Goal: Task Accomplishment & Management: Complete application form

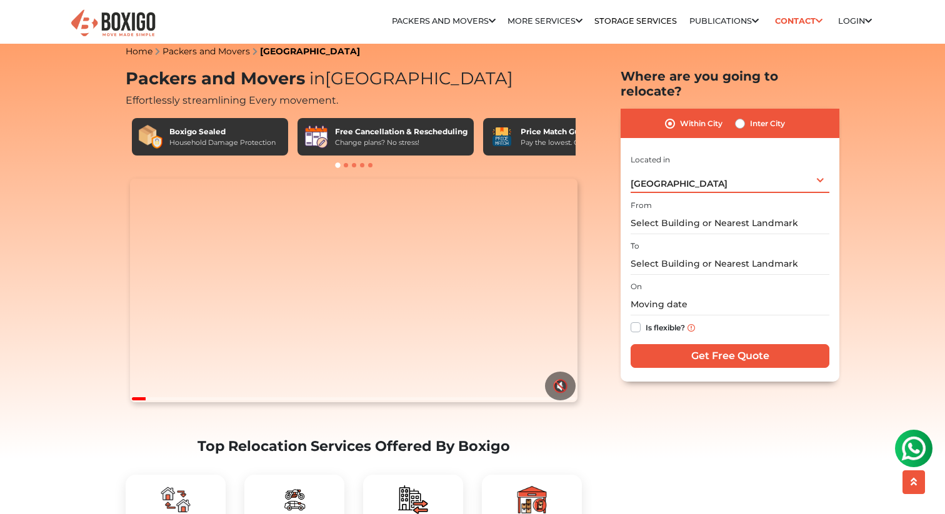
click at [714, 169] on div "[GEOGRAPHIC_DATA] Select City [GEOGRAPHIC_DATA] [GEOGRAPHIC_DATA] [GEOGRAPHIC_D…" at bounding box center [730, 180] width 199 height 26
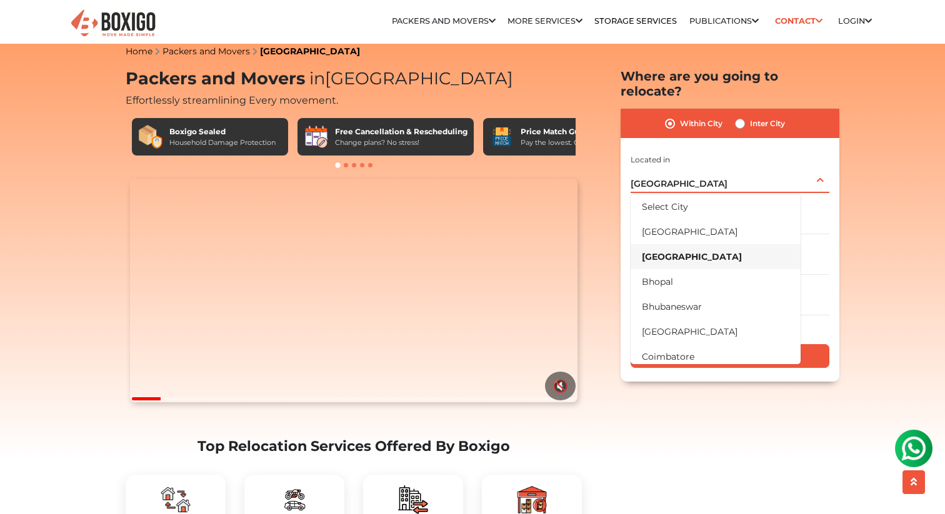
click at [714, 169] on div "[GEOGRAPHIC_DATA] Select City [GEOGRAPHIC_DATA] [GEOGRAPHIC_DATA] [GEOGRAPHIC_D…" at bounding box center [730, 180] width 199 height 26
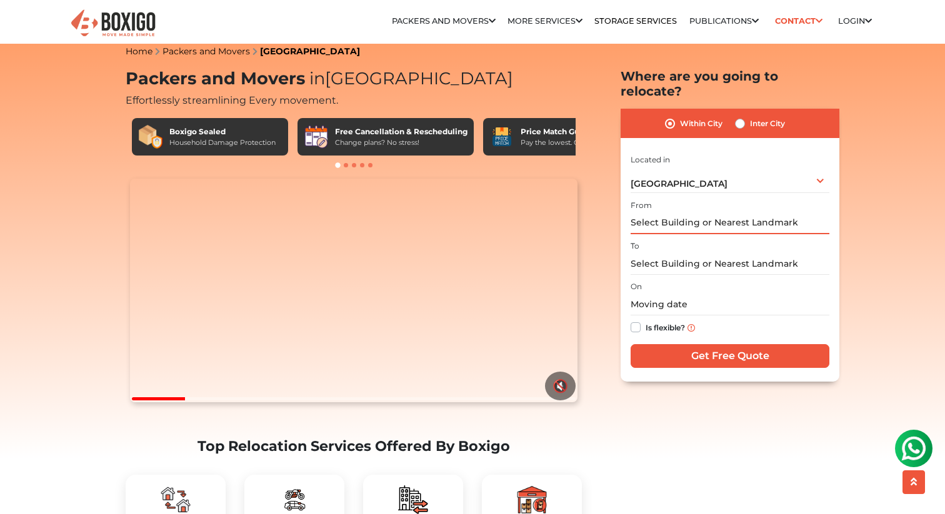
click at [689, 212] on input "text" at bounding box center [730, 223] width 199 height 22
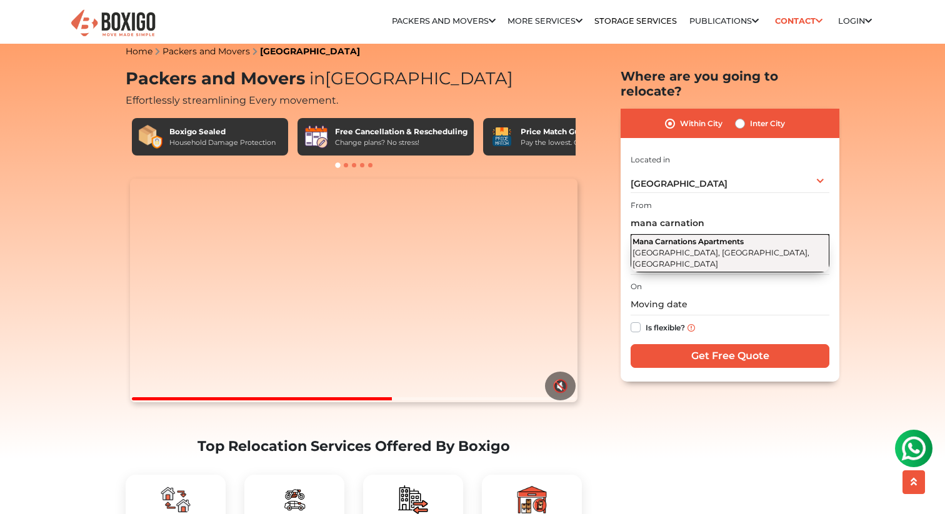
click at [708, 237] on span "Mana Carnations Apartments" at bounding box center [687, 241] width 111 height 9
type input "Mana Carnations Apartments, [GEOGRAPHIC_DATA], [GEOGRAPHIC_DATA], [GEOGRAPHIC_D…"
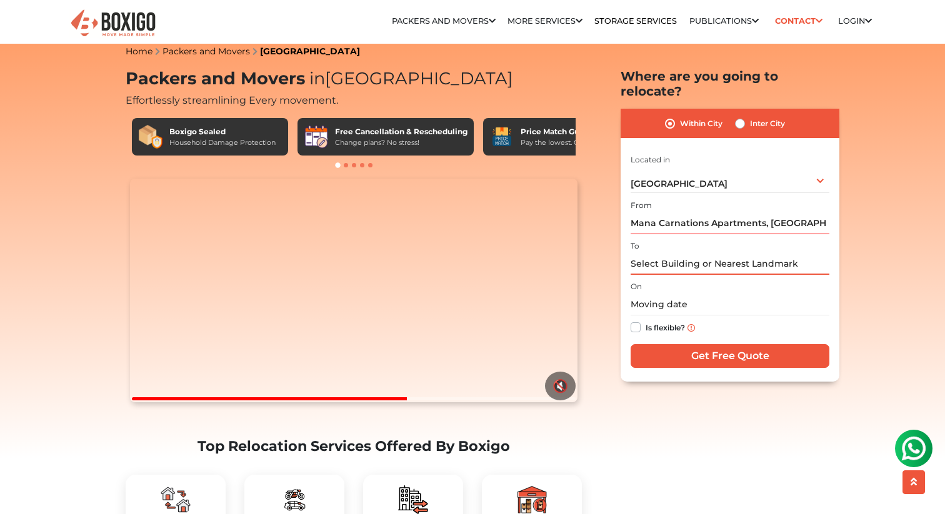
click at [679, 253] on input "text" at bounding box center [730, 264] width 199 height 22
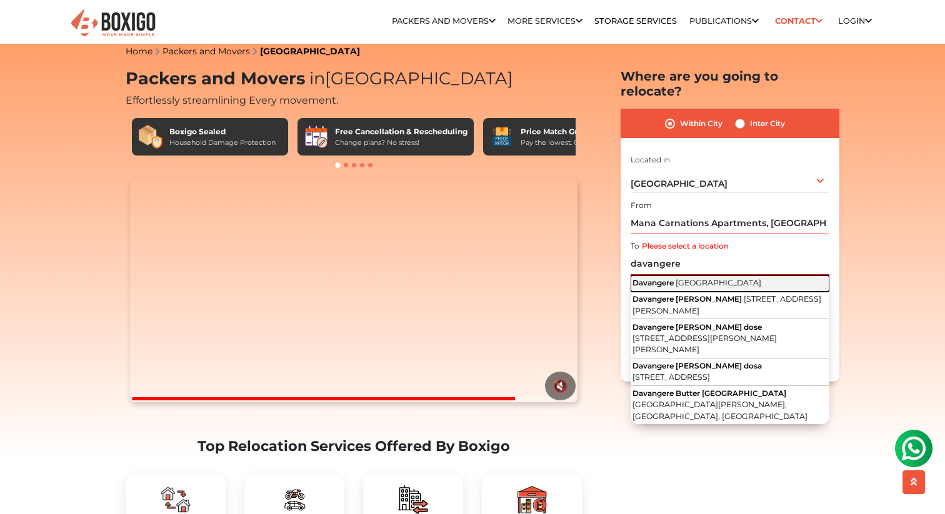
click at [690, 278] on span "[GEOGRAPHIC_DATA]" at bounding box center [719, 282] width 86 height 9
type input "Davangere, [GEOGRAPHIC_DATA]"
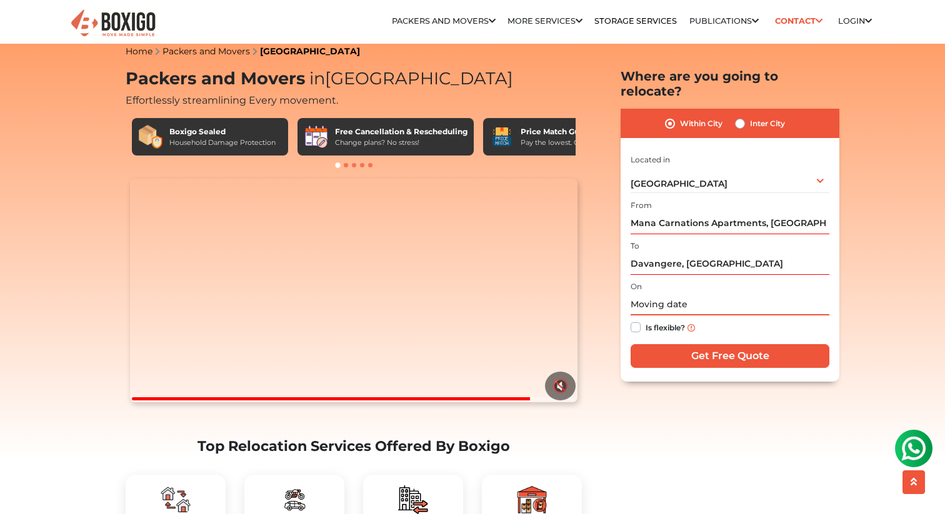
click at [679, 294] on input "text" at bounding box center [730, 305] width 199 height 22
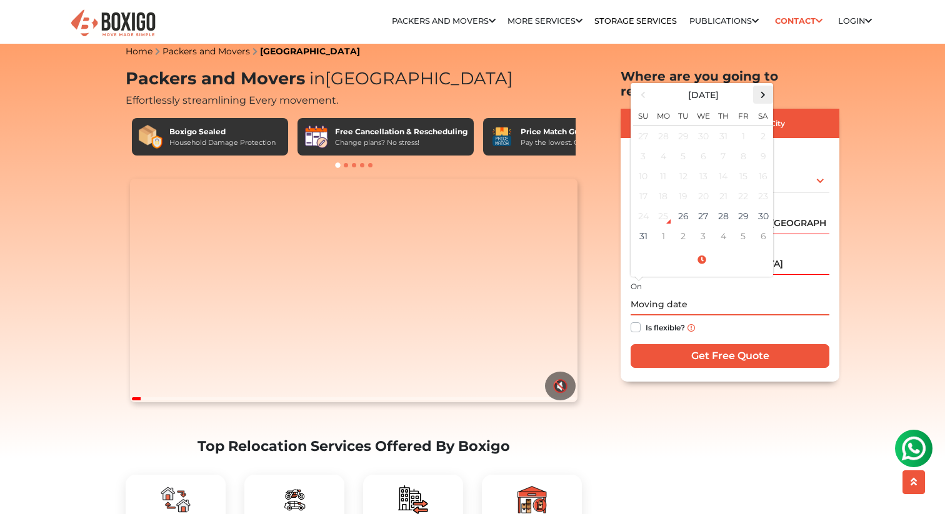
click at [761, 86] on span at bounding box center [763, 94] width 17 height 17
click at [703, 186] on td "24" at bounding box center [703, 196] width 20 height 20
type input "[DATE] 12:00 AM"
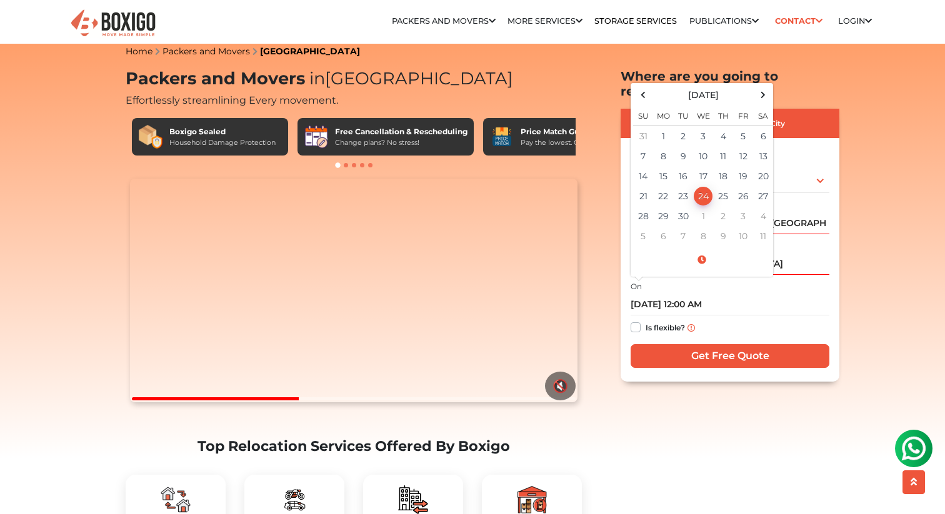
click at [727, 316] on div "Is flexible?" at bounding box center [730, 328] width 199 height 24
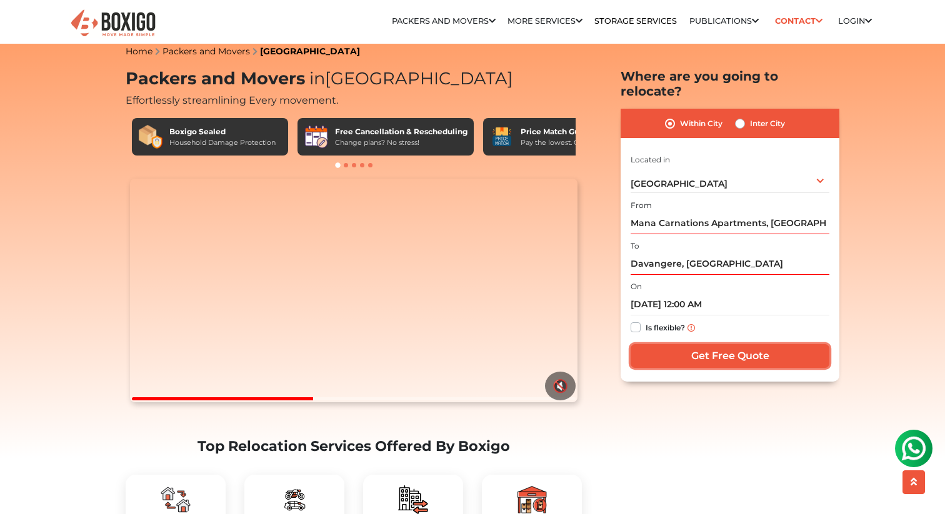
click at [721, 344] on input "Get Free Quote" at bounding box center [730, 356] width 199 height 24
